Goal: Information Seeking & Learning: Learn about a topic

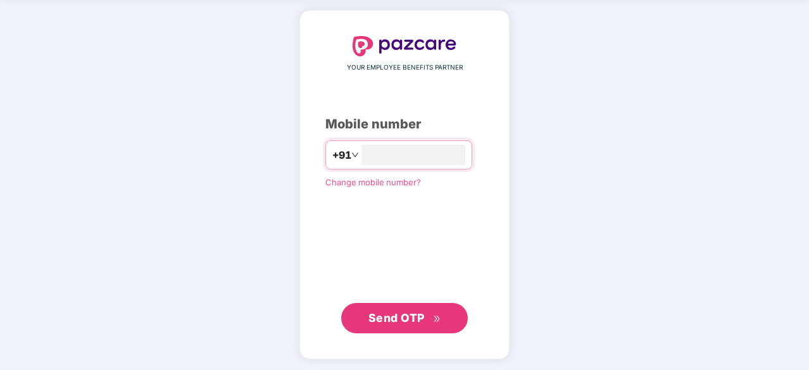
type input "**********"
drag, startPoint x: 413, startPoint y: 312, endPoint x: 421, endPoint y: 305, distance: 10.3
click at [413, 312] on span "Send OTP" at bounding box center [397, 318] width 56 height 13
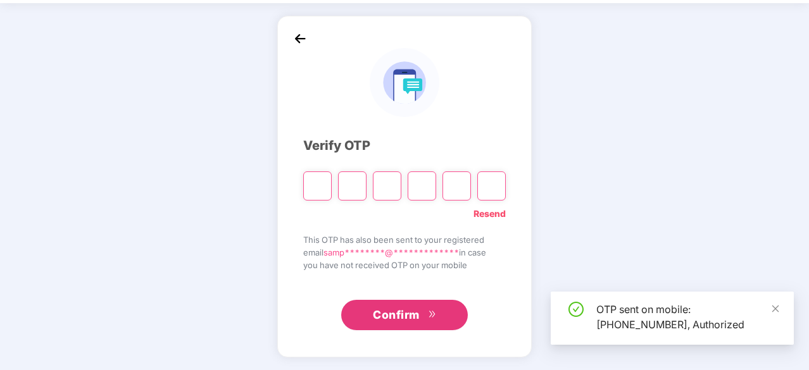
scroll to position [42, 0]
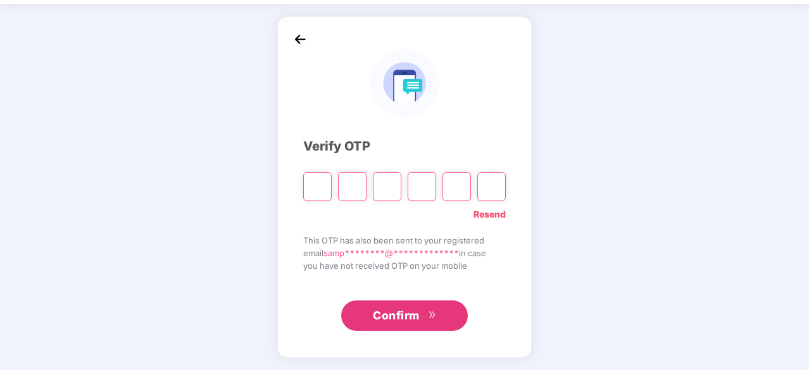
type input "*"
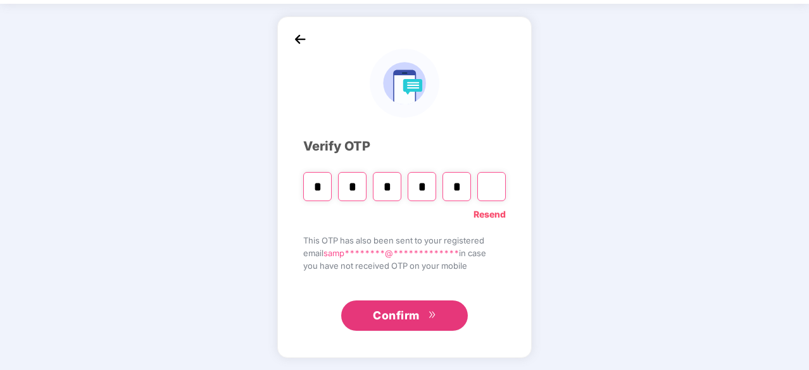
type input "*"
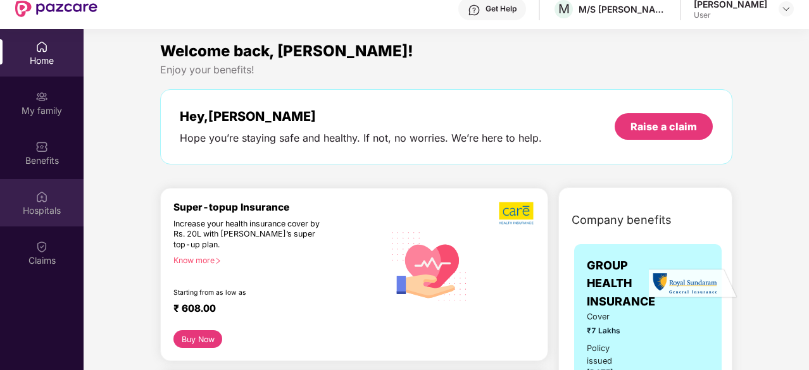
click at [38, 202] on img at bounding box center [41, 197] width 13 height 13
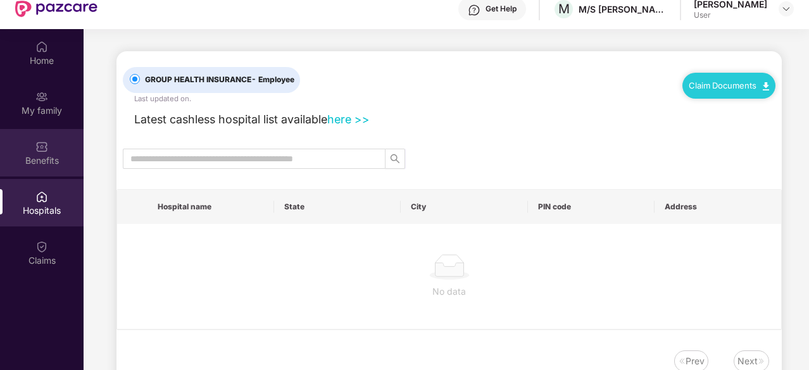
click at [37, 160] on div "Benefits" at bounding box center [42, 161] width 84 height 13
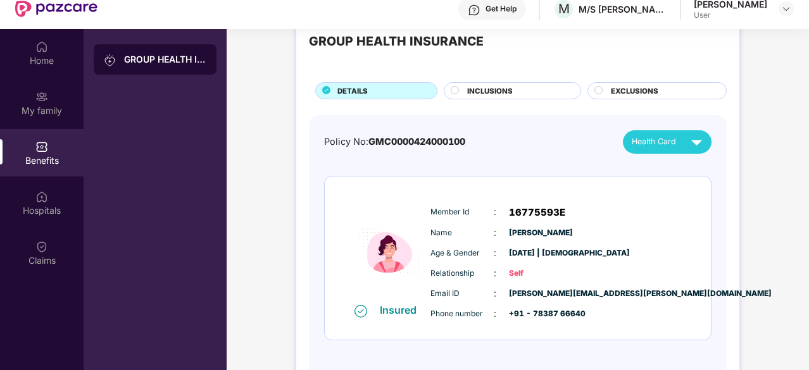
scroll to position [56, 0]
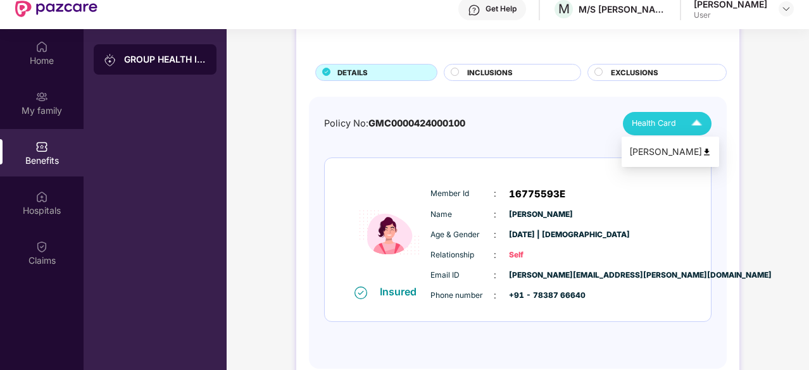
click at [689, 116] on img at bounding box center [697, 124] width 22 height 22
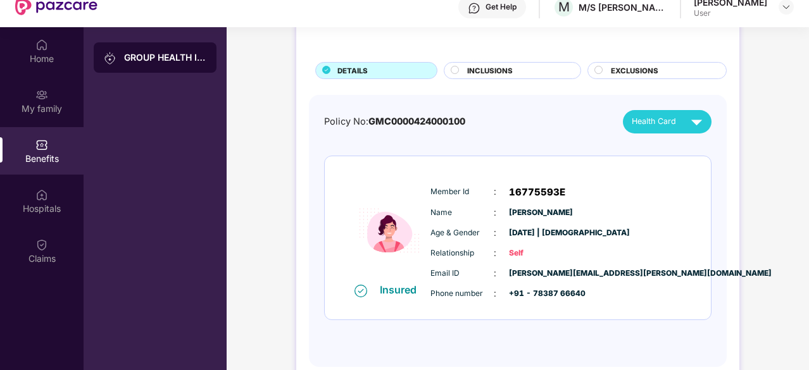
scroll to position [71, 0]
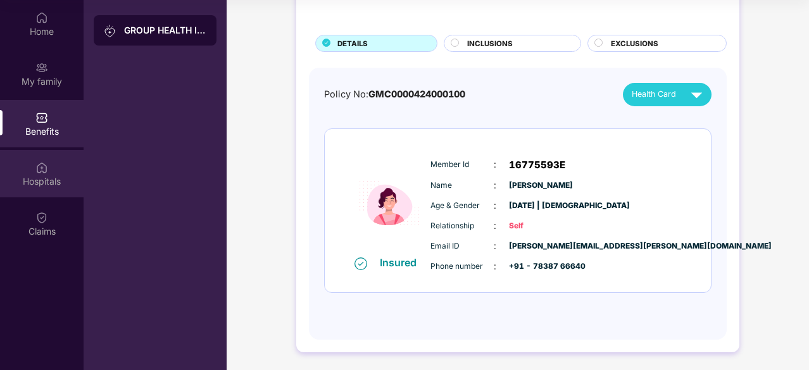
click at [30, 168] on div "Hospitals" at bounding box center [42, 173] width 84 height 47
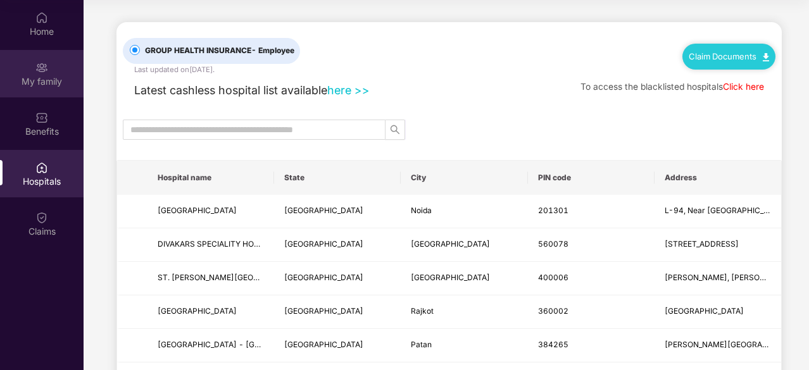
click at [45, 82] on div "My family" at bounding box center [42, 81] width 84 height 13
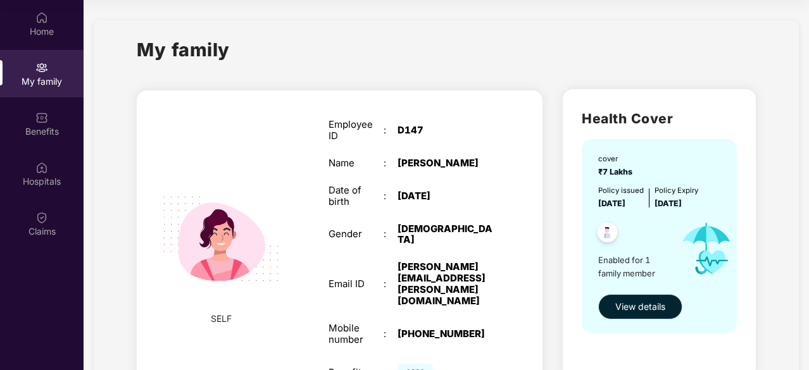
click at [635, 310] on span "View details" at bounding box center [641, 307] width 50 height 14
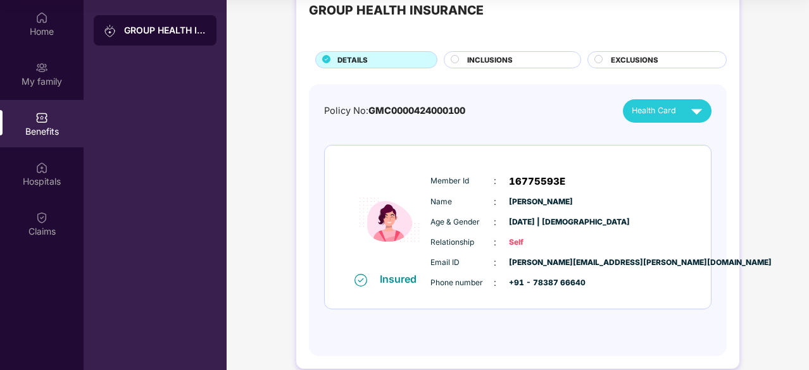
scroll to position [56, 0]
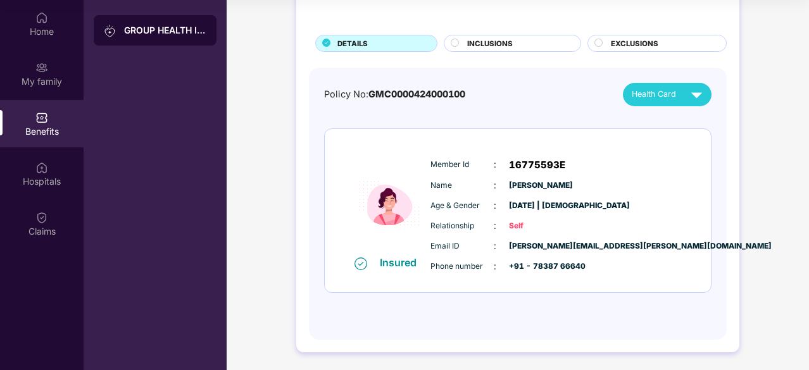
click at [467, 44] on span "INCLUSIONS" at bounding box center [490, 43] width 46 height 11
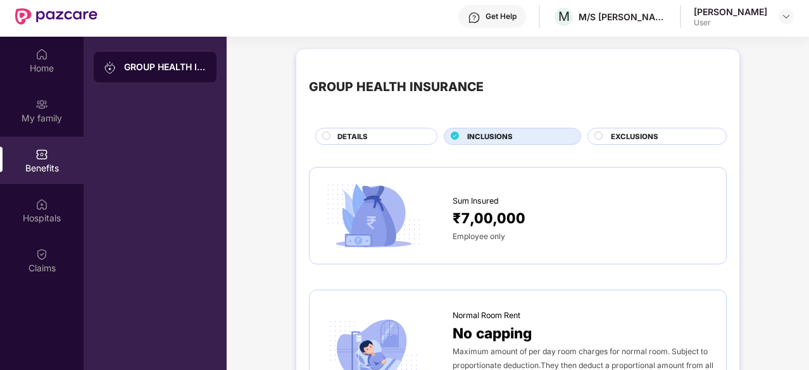
scroll to position [8, 0]
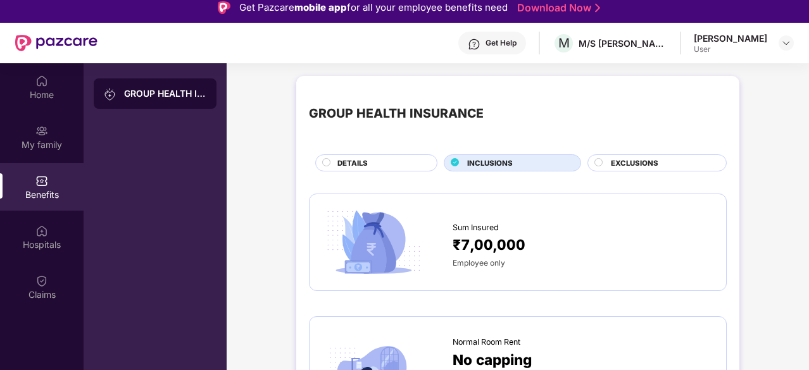
click at [28, 38] on img at bounding box center [56, 43] width 82 height 16
click at [788, 46] on img at bounding box center [787, 43] width 10 height 10
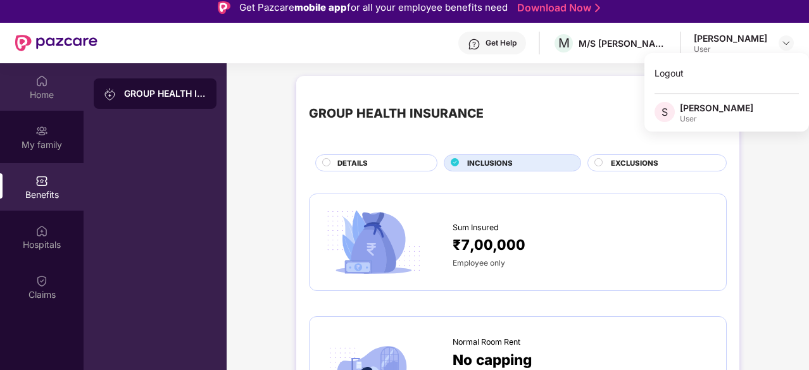
click at [33, 89] on div "Home" at bounding box center [42, 95] width 84 height 13
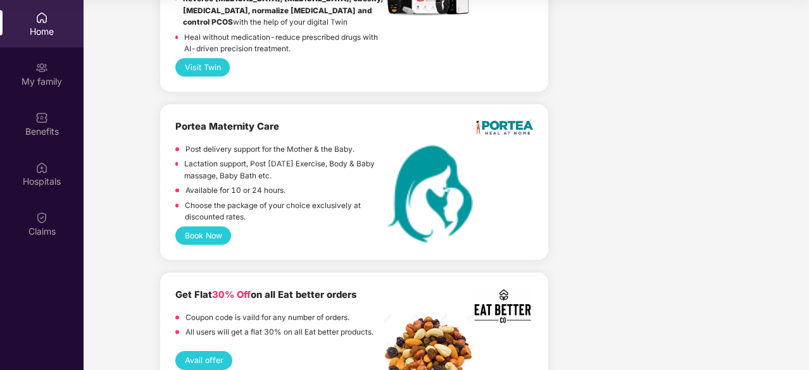
scroll to position [2459, 0]
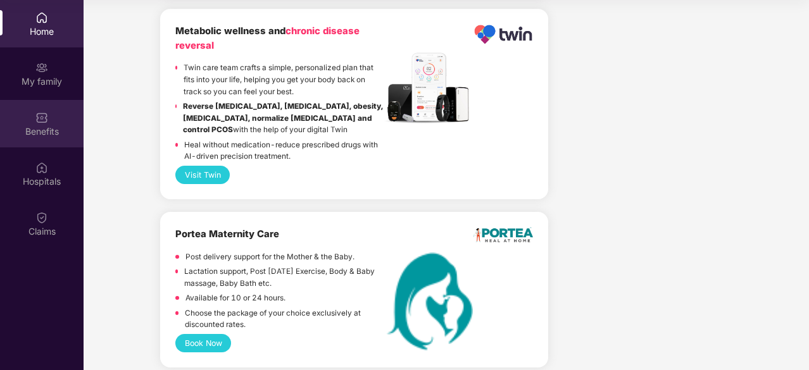
click at [23, 123] on div "Benefits" at bounding box center [42, 123] width 84 height 47
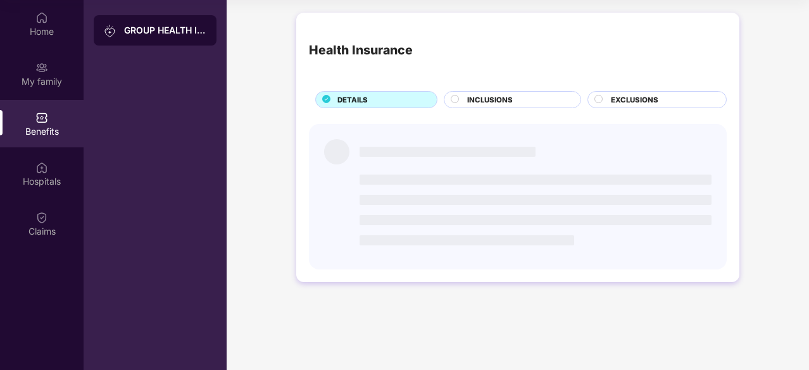
scroll to position [0, 0]
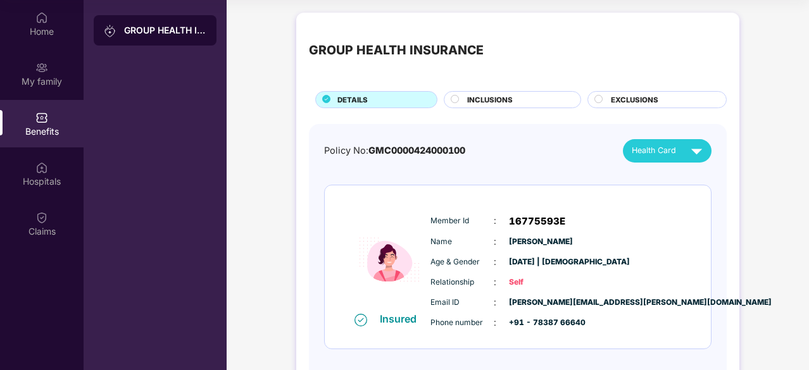
click at [526, 98] on div "INCLUSIONS" at bounding box center [517, 100] width 113 height 13
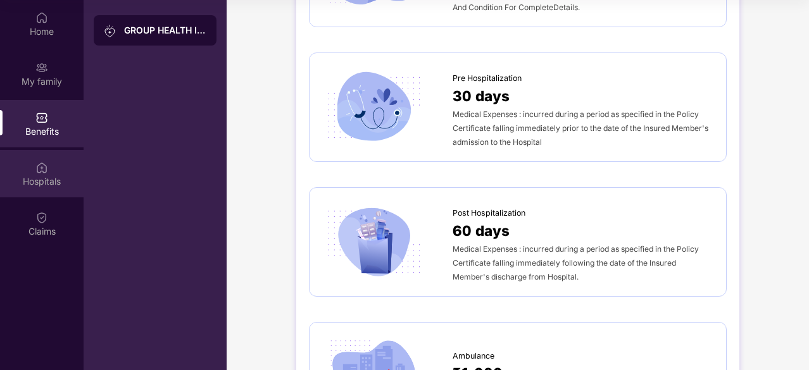
scroll to position [380, 0]
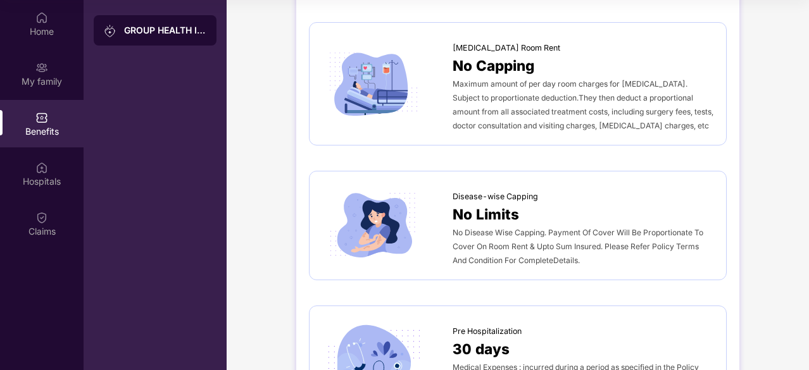
click at [123, 32] on div at bounding box center [114, 30] width 20 height 14
click at [108, 28] on img at bounding box center [110, 31] width 13 height 13
click at [38, 22] on img at bounding box center [41, 17] width 13 height 13
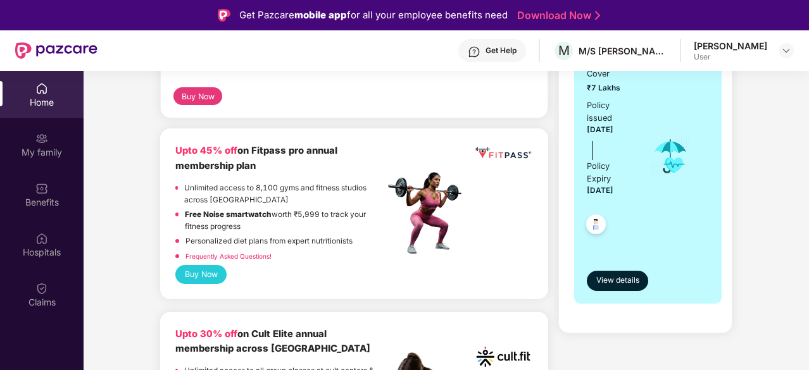
scroll to position [317, 0]
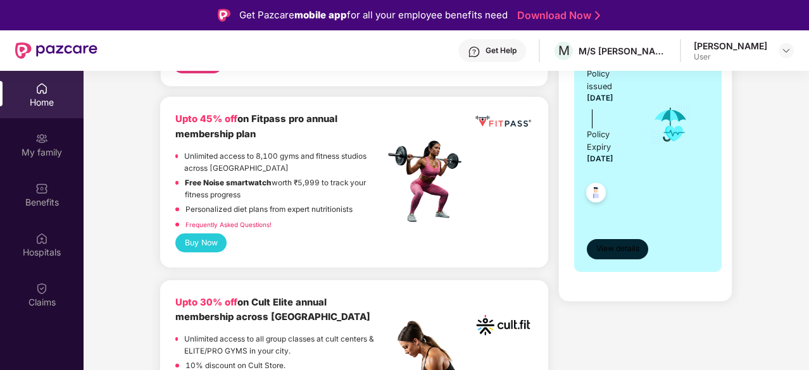
click at [636, 249] on span "View details" at bounding box center [618, 249] width 43 height 12
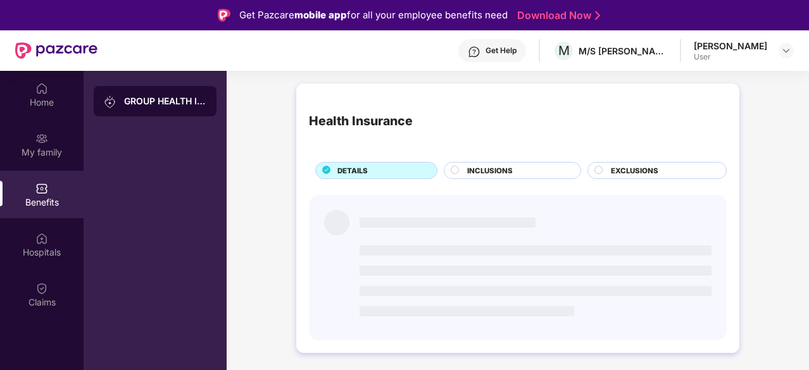
scroll to position [0, 0]
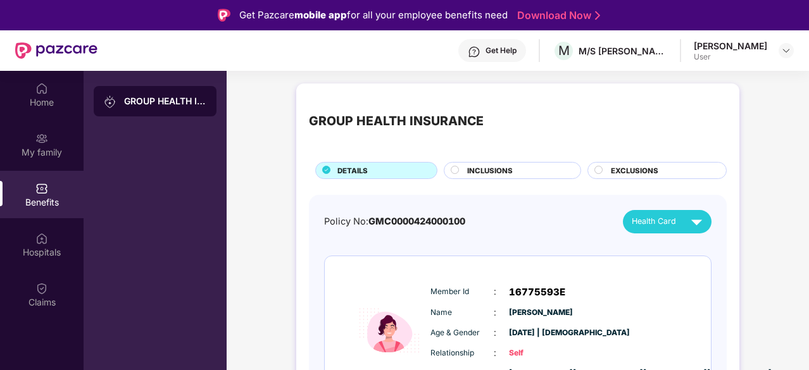
click at [517, 53] on div "Get Help" at bounding box center [501, 51] width 31 height 10
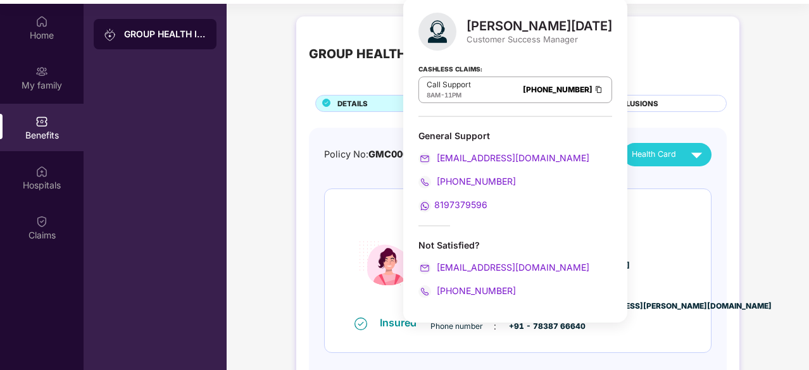
scroll to position [71, 0]
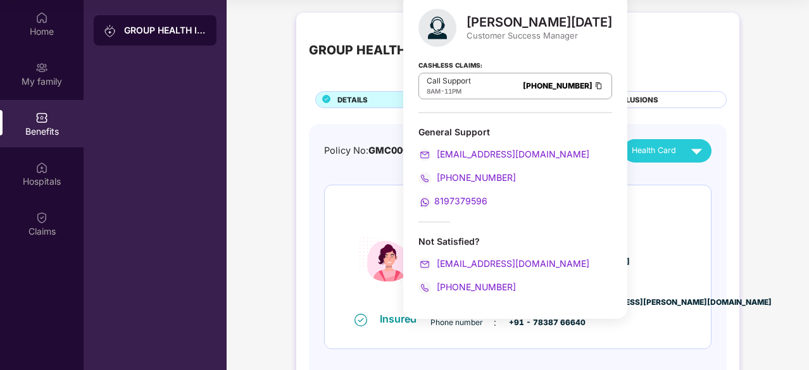
click at [241, 286] on div "GROUP HEALTH INSURANCE DETAILS INCLUSIONS EXCLUSIONS Policy No: GMC000042400010…" at bounding box center [518, 217] width 583 height 422
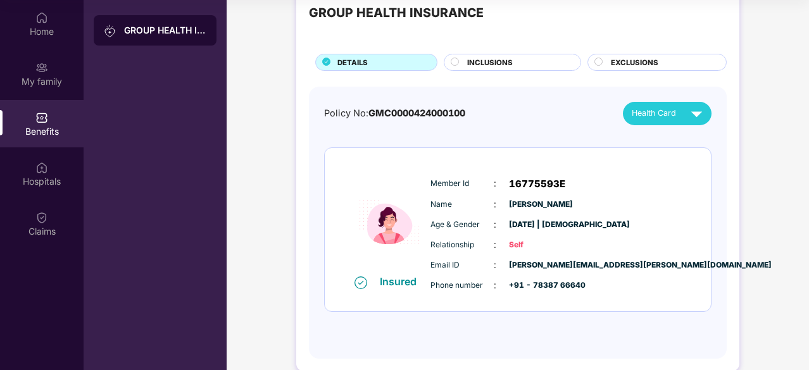
scroll to position [56, 0]
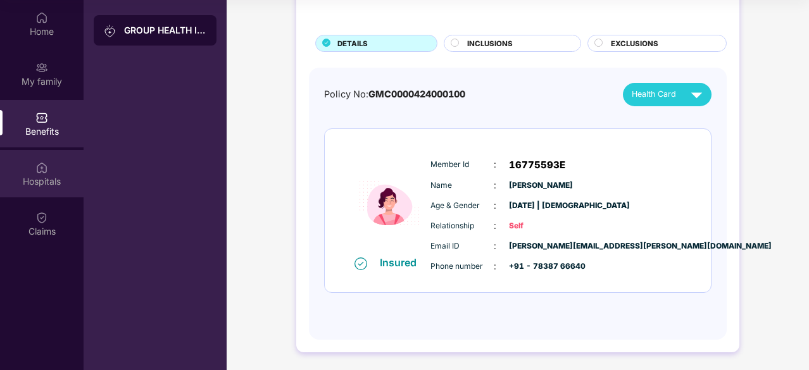
click at [5, 180] on div "Hospitals" at bounding box center [42, 181] width 84 height 13
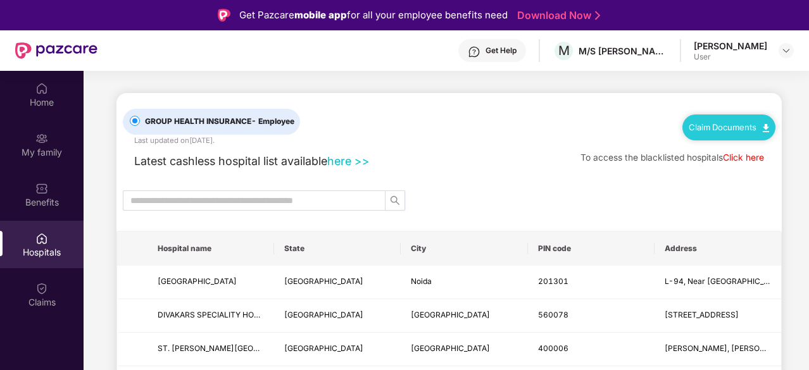
scroll to position [0, 0]
click at [752, 52] on div "User" at bounding box center [730, 57] width 73 height 10
click at [39, 98] on div "Home" at bounding box center [42, 102] width 84 height 13
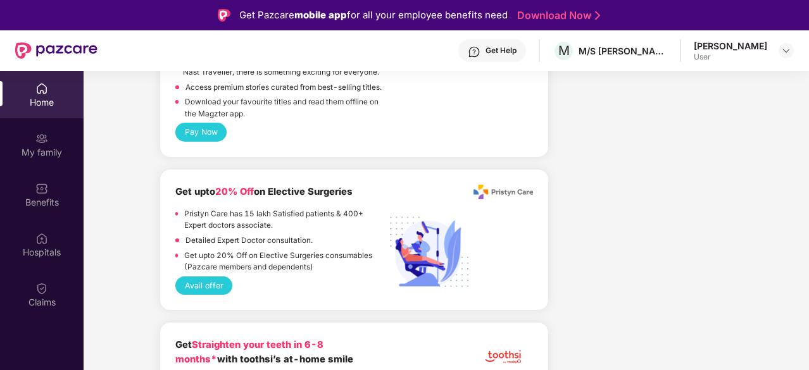
scroll to position [1520, 0]
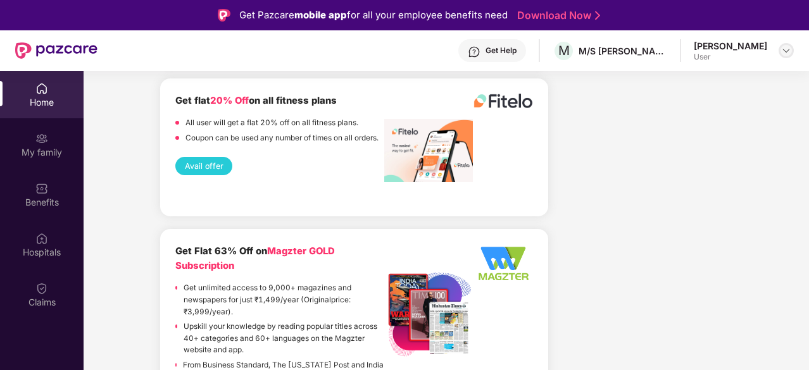
click at [783, 54] on img at bounding box center [787, 51] width 10 height 10
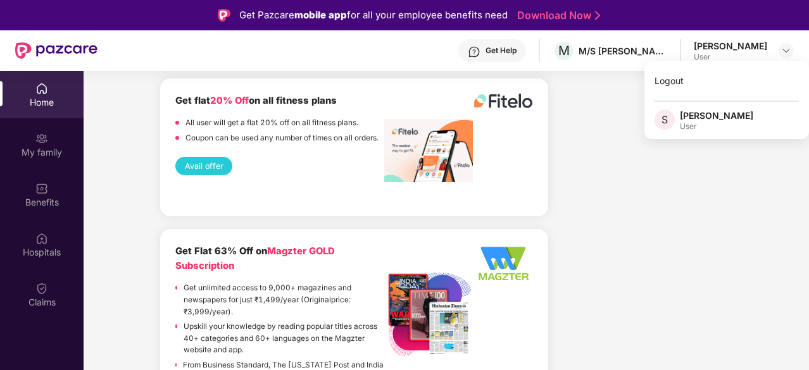
click at [704, 122] on div "User" at bounding box center [716, 127] width 73 height 10
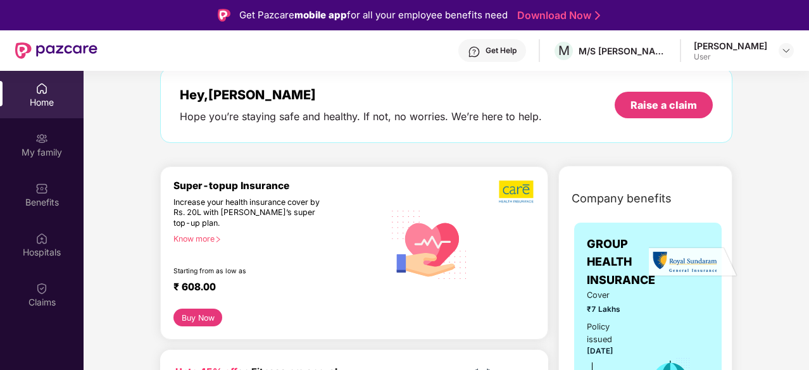
scroll to position [0, 0]
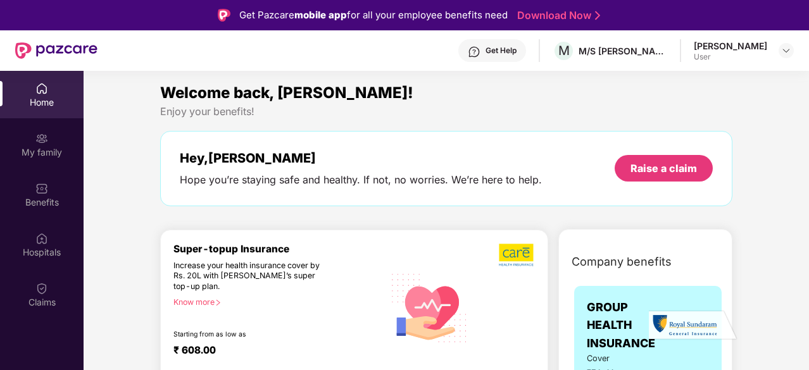
click at [16, 50] on img at bounding box center [56, 50] width 82 height 16
click at [24, 200] on div "Benefits" at bounding box center [42, 202] width 84 height 13
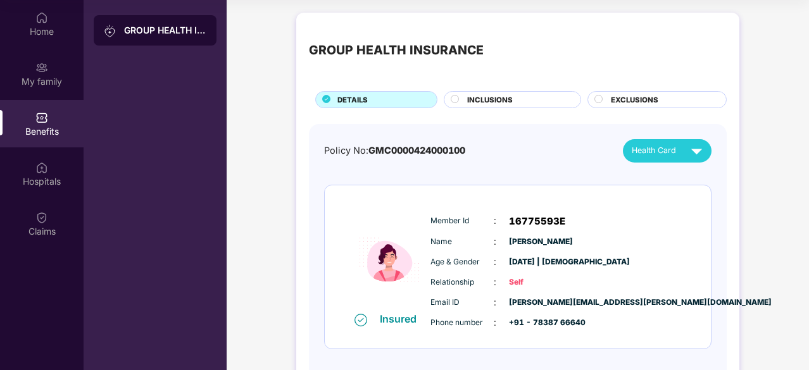
click at [141, 23] on div "GROUP HEALTH INSURANCE" at bounding box center [155, 30] width 123 height 30
click at [104, 32] on img at bounding box center [110, 31] width 13 height 13
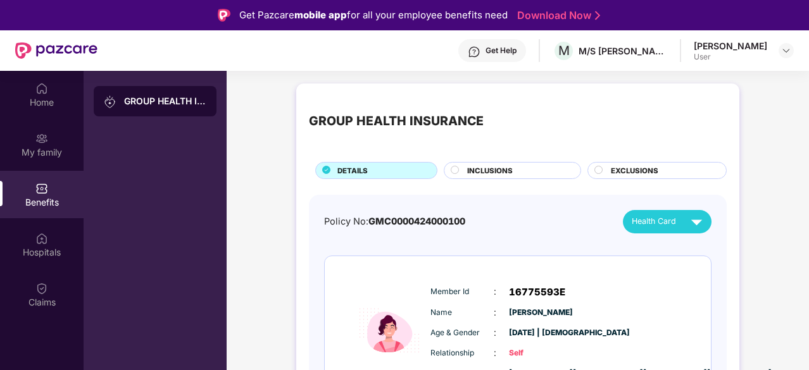
click at [768, 55] on div "[PERSON_NAME] User" at bounding box center [744, 51] width 100 height 22
click at [778, 54] on div "[PERSON_NAME] User" at bounding box center [744, 51] width 100 height 22
click at [792, 49] on div at bounding box center [786, 50] width 15 height 15
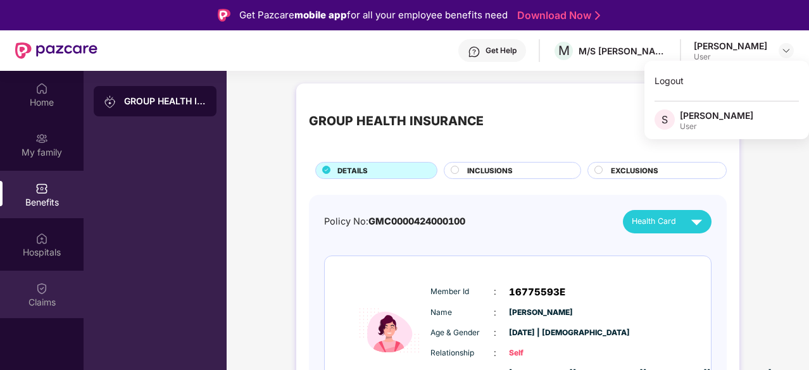
click at [49, 289] on div "Claims" at bounding box center [42, 294] width 84 height 47
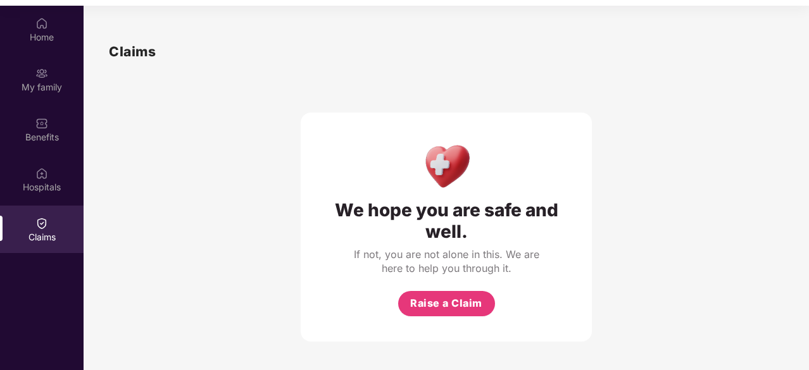
scroll to position [71, 0]
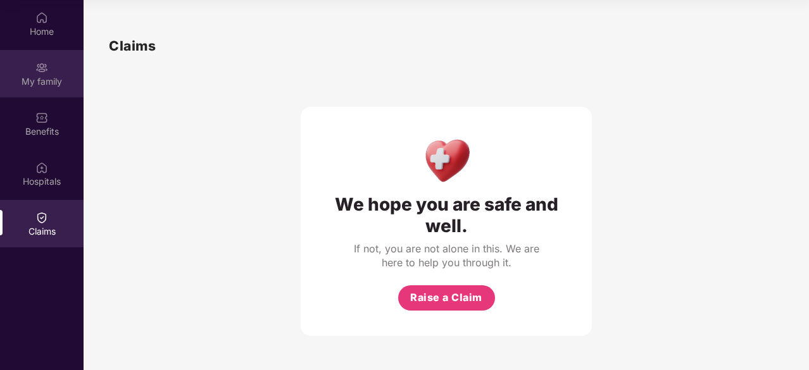
click at [25, 65] on div "My family" at bounding box center [42, 73] width 84 height 47
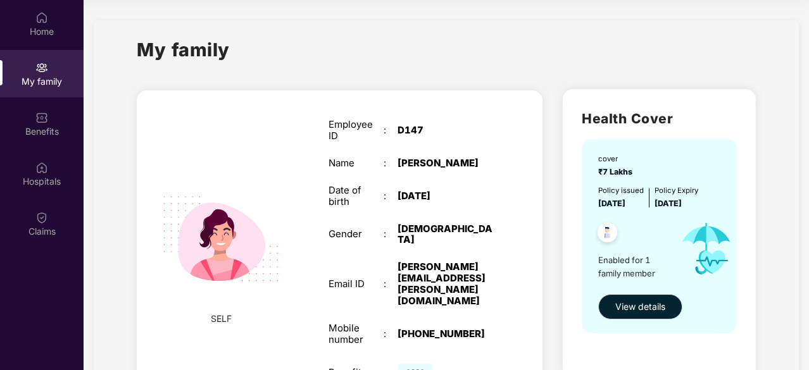
scroll to position [0, 0]
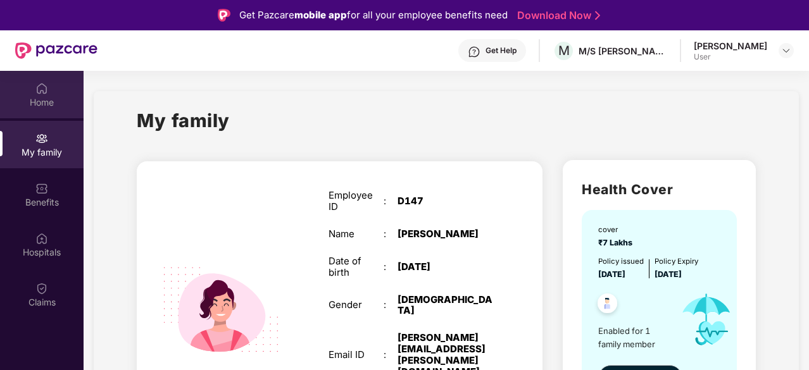
click at [51, 96] on div "Home" at bounding box center [42, 102] width 84 height 13
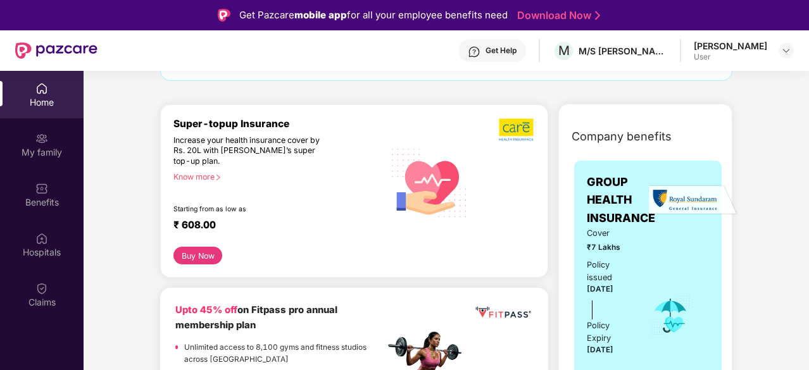
scroll to position [127, 0]
